Goal: Communication & Community: Answer question/provide support

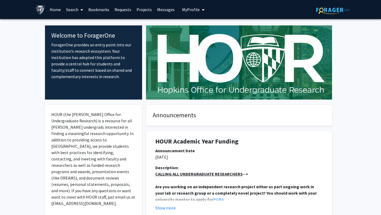
click at [106, 13] on link "Bookmarks" at bounding box center [99, 9] width 26 height 19
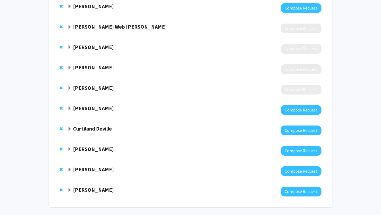
scroll to position [96, 0]
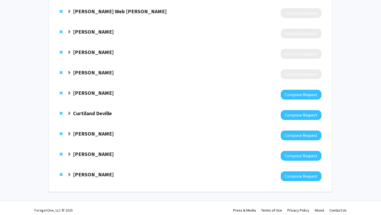
click at [104, 112] on strong "Curtiland Deville" at bounding box center [92, 113] width 39 height 7
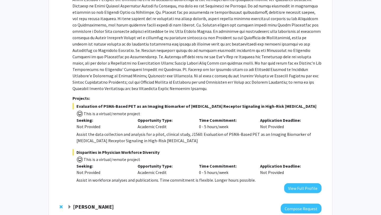
scroll to position [221, 0]
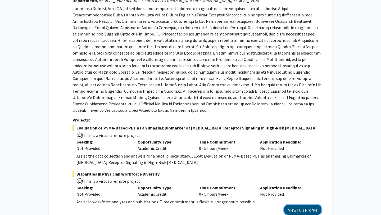
click at [295, 205] on button "View Full Profile" at bounding box center [302, 210] width 37 height 10
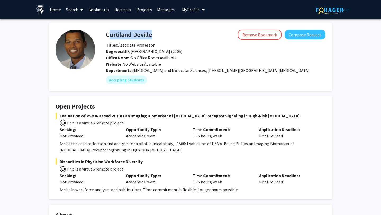
drag, startPoint x: 106, startPoint y: 32, endPoint x: 153, endPoint y: 37, distance: 47.1
click at [153, 37] on div "[PERSON_NAME] Remove Bookmark Compose Request" at bounding box center [215, 35] width 227 height 10
copy h4 "Curtiland Deville"
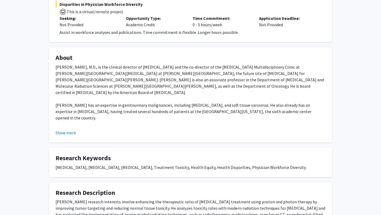
scroll to position [161, 0]
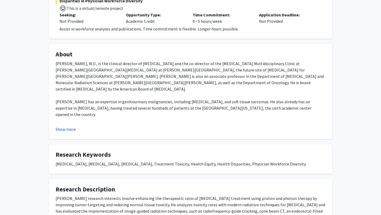
click at [73, 127] on button "Show more" at bounding box center [66, 129] width 20 height 6
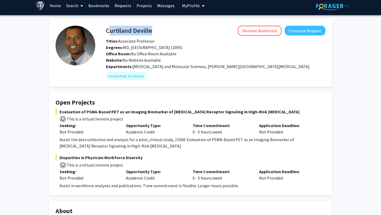
scroll to position [0, 0]
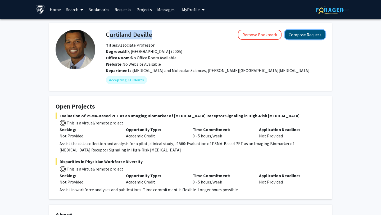
click at [298, 32] on button "Compose Request" at bounding box center [305, 35] width 41 height 10
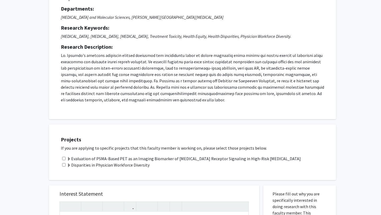
scroll to position [51, 0]
click at [65, 163] on input "checkbox" at bounding box center [63, 163] width 3 height 3
checkbox input "true"
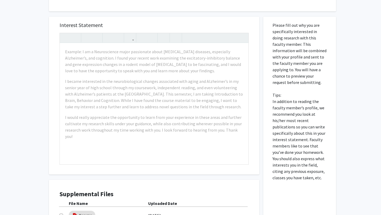
scroll to position [216, 0]
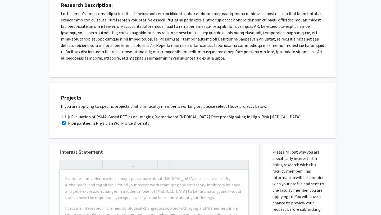
click at [182, 101] on div "Projects If you are applying to specific projects that this faculty member is w…" at bounding box center [196, 110] width 280 height 42
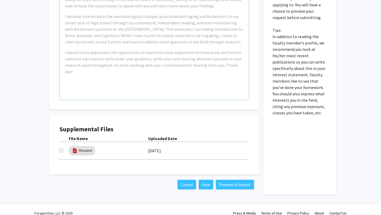
scroll to position [286, 0]
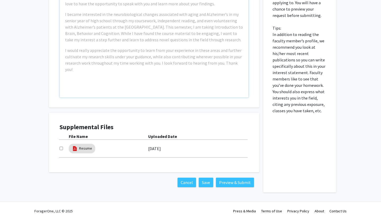
click at [156, 148] on label "[DATE]" at bounding box center [154, 148] width 13 height 9
click at [142, 145] on div "Resume" at bounding box center [108, 148] width 79 height 12
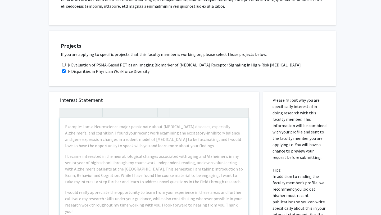
scroll to position [123, 0]
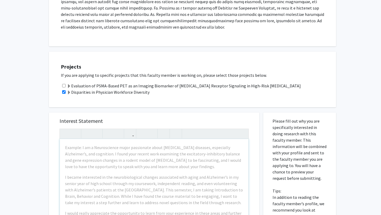
click at [69, 92] on span at bounding box center [69, 92] width 4 height 4
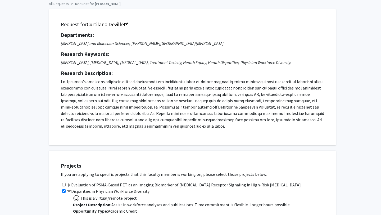
scroll to position [4, 0]
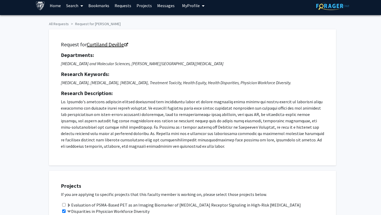
drag, startPoint x: 85, startPoint y: 44, endPoint x: 124, endPoint y: 45, distance: 38.1
click at [124, 46] on h5 "Request for [PERSON_NAME]" at bounding box center [192, 44] width 263 height 6
copy h5 "Curtiland Deville"
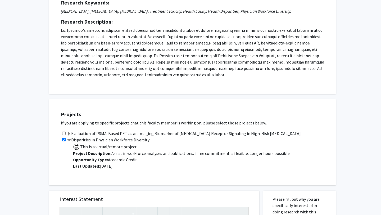
scroll to position [97, 0]
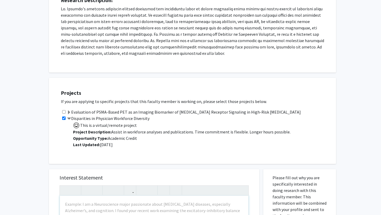
drag, startPoint x: 72, startPoint y: 117, endPoint x: 149, endPoint y: 121, distance: 76.8
click at [149, 121] on div "Disparities in Physician Workforce Diversity This is a virtual/remote project P…" at bounding box center [196, 133] width 270 height 37
copy label "Disparities in Physician Workforce Diversity"
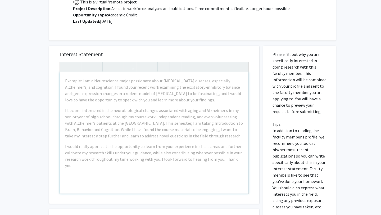
scroll to position [227, 0]
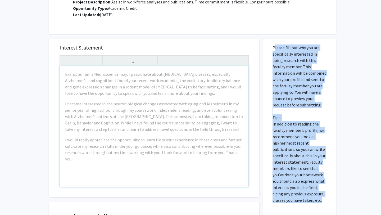
drag, startPoint x: 271, startPoint y: 47, endPoint x: 310, endPoint y: 198, distance: 155.7
click at [310, 198] on div "Please fill out why you are specifically interested in doing research with this…" at bounding box center [299, 160] width 65 height 243
copy p "Please fill out why you are specifically interested in doing research with this…"
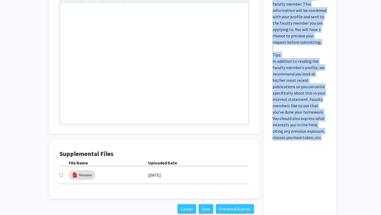
scroll to position [290, 0]
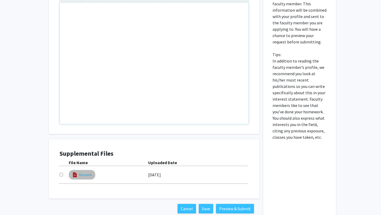
click at [80, 177] on link "Resume" at bounding box center [85, 175] width 13 height 6
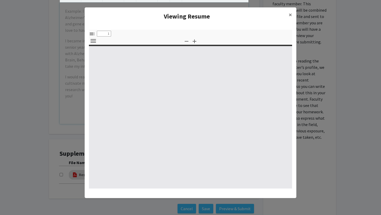
select select "custom"
type input "0"
select select "custom"
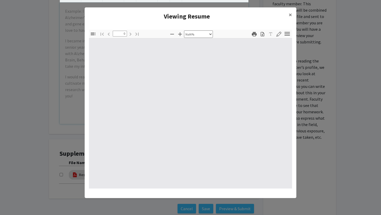
type input "1"
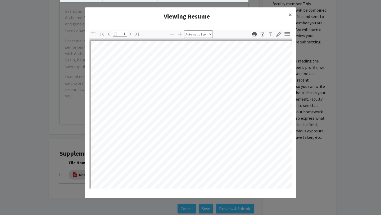
select select "auto"
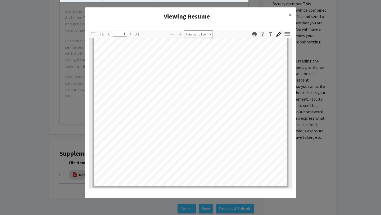
scroll to position [0, 0]
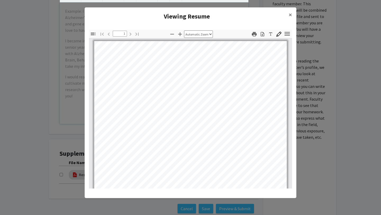
click at [42, 97] on modal-container "Viewing Resume × Thumbnails Document Outline Attachments Layers Current Outline…" at bounding box center [190, 107] width 381 height 215
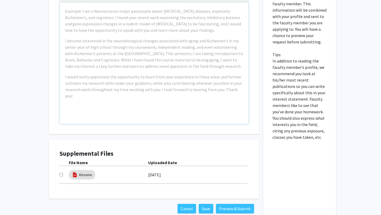
click at [60, 175] on input "checkbox" at bounding box center [61, 174] width 3 height 3
checkbox input "true"
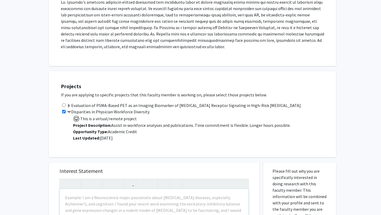
scroll to position [181, 0]
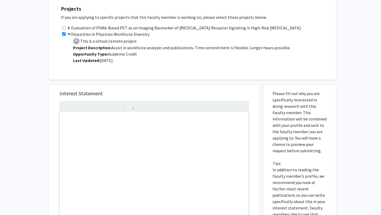
click at [103, 144] on div "Note to users with screen readers: Please press Alt+0 or Option+0 to deactivate…" at bounding box center [154, 171] width 189 height 121
paste div "Note to users with screen readers: Please press Alt+0 or Option+0 to deactivate…"
type textarea "<l>Ipsu Do. Sitamet,</c><a>E’s doei temporinci ut lab etdoloremag al enimadm ve…"
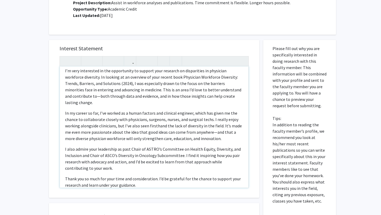
scroll to position [15, 0]
click at [241, 90] on p "I’m very interested in the opportunity to support your research on disparities …" at bounding box center [154, 86] width 178 height 38
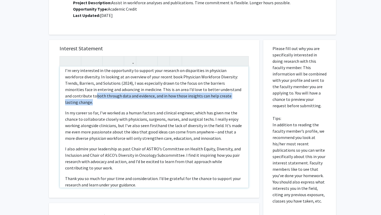
drag, startPoint x: 228, startPoint y: 98, endPoint x: 69, endPoint y: 96, distance: 159.0
click at [69, 96] on p "I’m very interested in the opportunity to support your research on disparities …" at bounding box center [154, 86] width 178 height 38
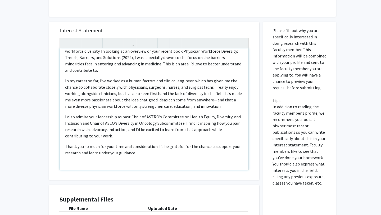
scroll to position [244, 0]
click at [214, 94] on p "In my career so far, I’ve worked as a human factors and clinical engineer, whic…" at bounding box center [154, 93] width 178 height 32
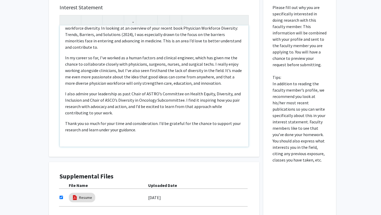
scroll to position [271, 0]
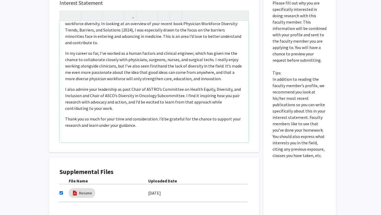
click at [71, 86] on p "I also admire your leadership as past Chair of ASTRO’s Committee on Health Equi…" at bounding box center [154, 98] width 178 height 25
click at [140, 90] on p "I really admire your leadership as past Chair of ASTRO’s Committee on Health Eq…" at bounding box center [154, 98] width 178 height 25
click at [153, 101] on p "I really admire your leadership as past Chair of ASTRO’s Committee on Health Eq…" at bounding box center [154, 98] width 178 height 25
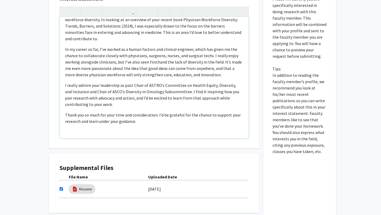
scroll to position [276, 0]
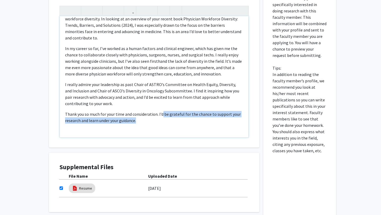
drag, startPoint x: 148, startPoint y: 115, endPoint x: 161, endPoint y: 108, distance: 15.2
click at [161, 111] on p "Thank you so much for your time and consideration. I’d be grateful for the chan…" at bounding box center [154, 117] width 178 height 13
click at [162, 111] on p "Thank you so much for your time and consideration. I’d be grateful for the chan…" at bounding box center [154, 117] width 178 height 13
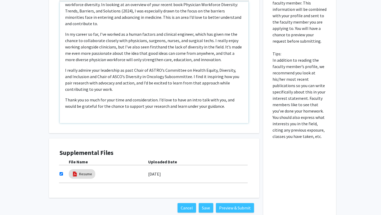
scroll to position [291, 0]
click at [163, 113] on p "Note to users with screen readers: Please press Alt+0 or Option+0 to deactivate…" at bounding box center [154, 116] width 178 height 6
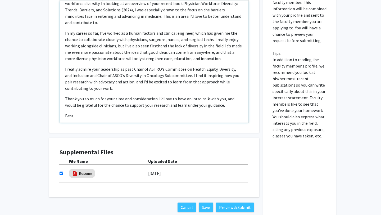
type textarea "<l>Ipsu Do. Sitamet,</c><a>E’s doei temporinci ut lab etdoloremag al enimadm ve…"
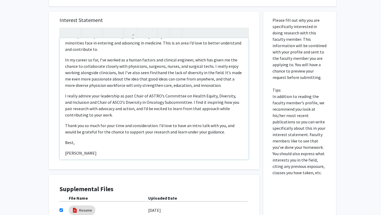
scroll to position [321, 0]
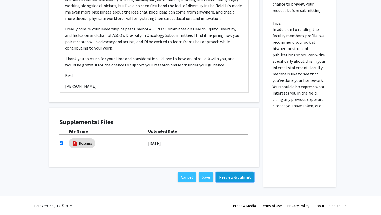
click at [227, 176] on button "Preview & Submit" at bounding box center [235, 177] width 38 height 10
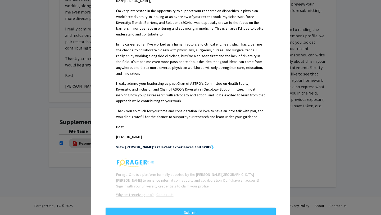
scroll to position [157, 0]
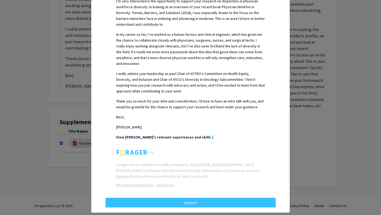
click at [179, 135] on strong "View [PERSON_NAME]'s relevant experiences and skills" at bounding box center [163, 137] width 95 height 5
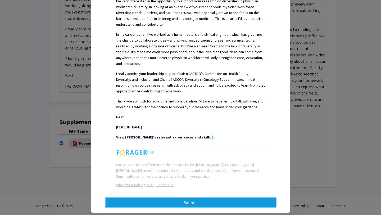
click at [187, 198] on button "Submit" at bounding box center [191, 203] width 170 height 10
